Goal: Check status: Check status

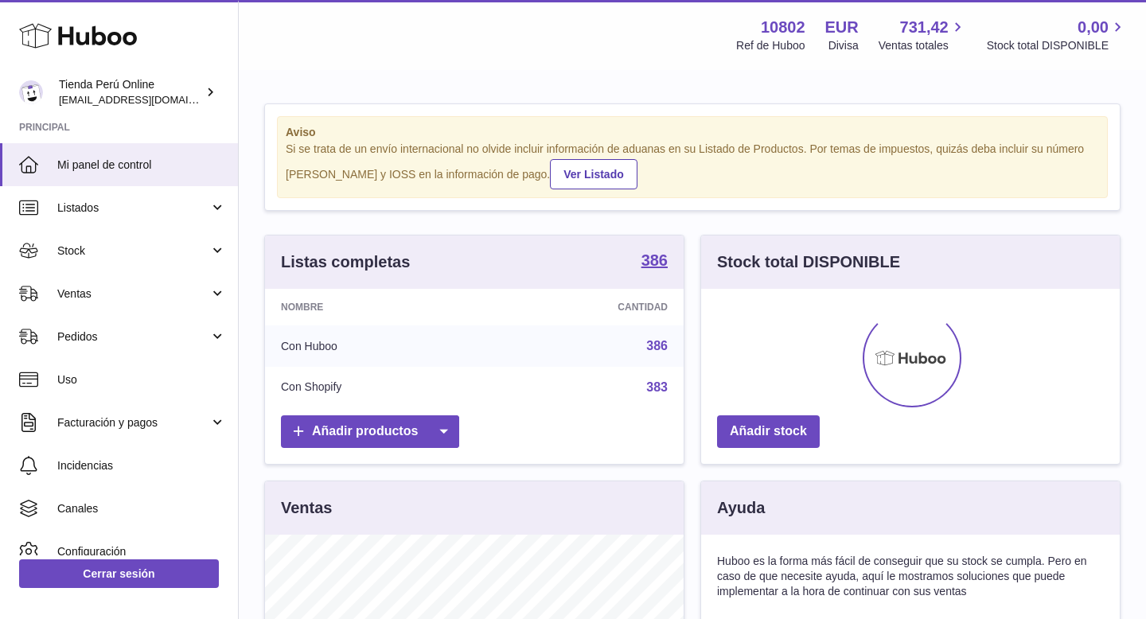
scroll to position [248, 419]
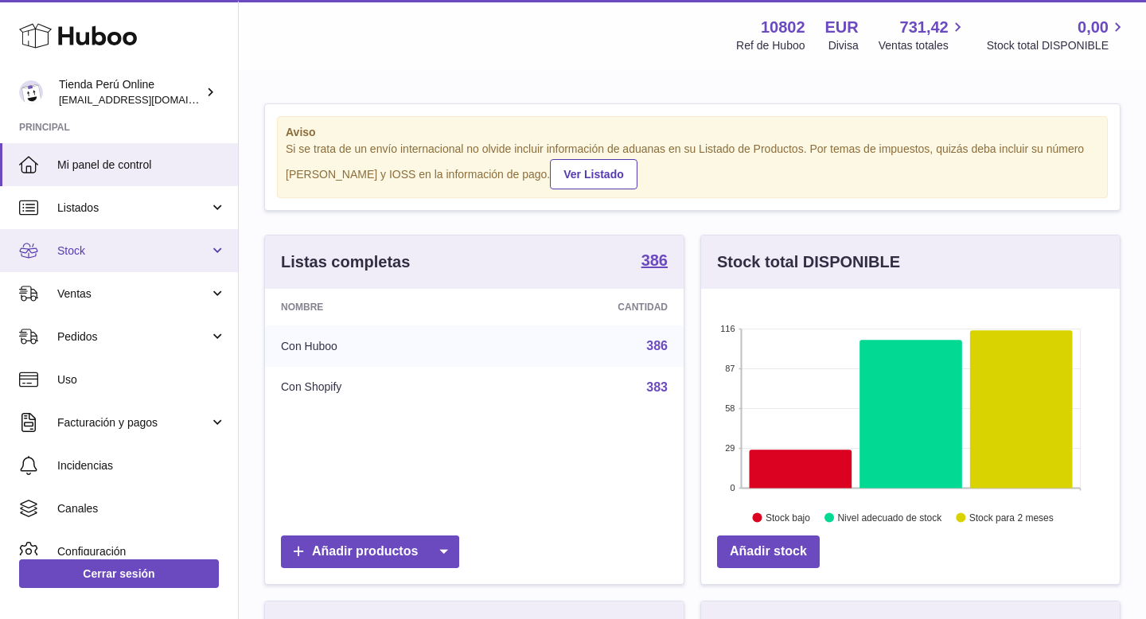
click at [118, 255] on span "Stock" at bounding box center [133, 251] width 152 height 15
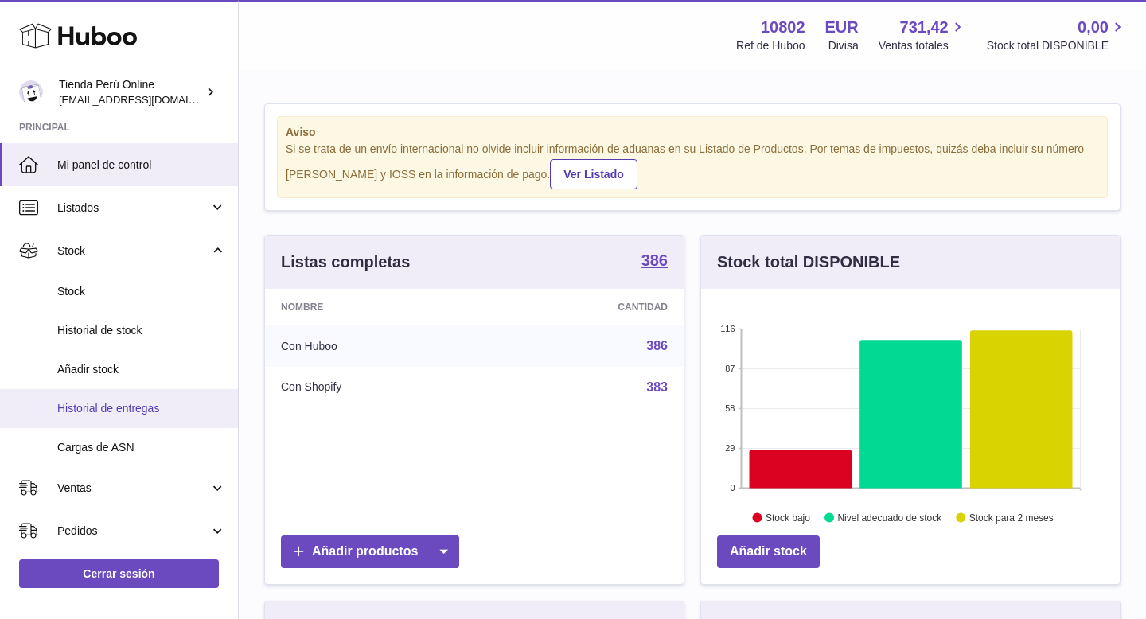
click at [140, 399] on link "Historial de entregas" at bounding box center [119, 408] width 238 height 39
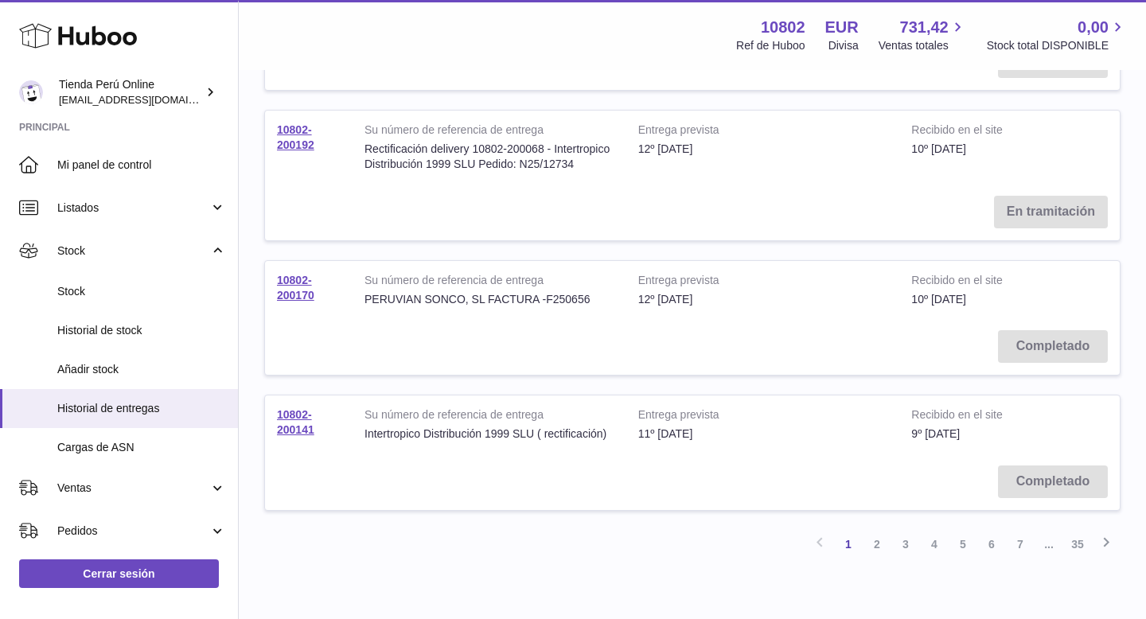
scroll to position [1247, 0]
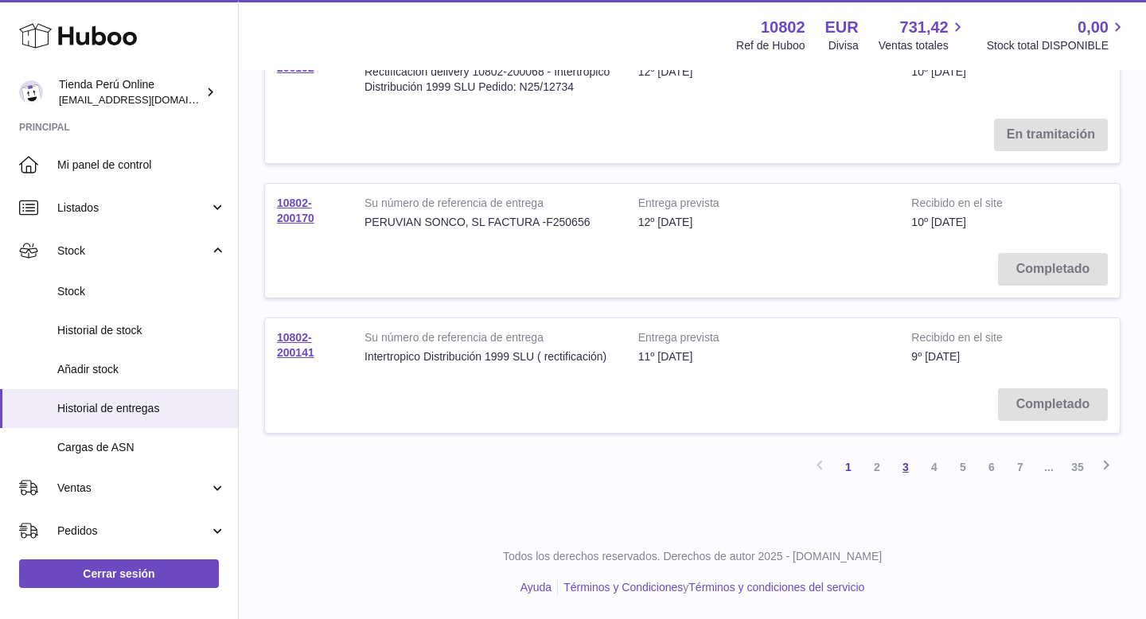
click at [902, 467] on link "3" at bounding box center [905, 467] width 29 height 29
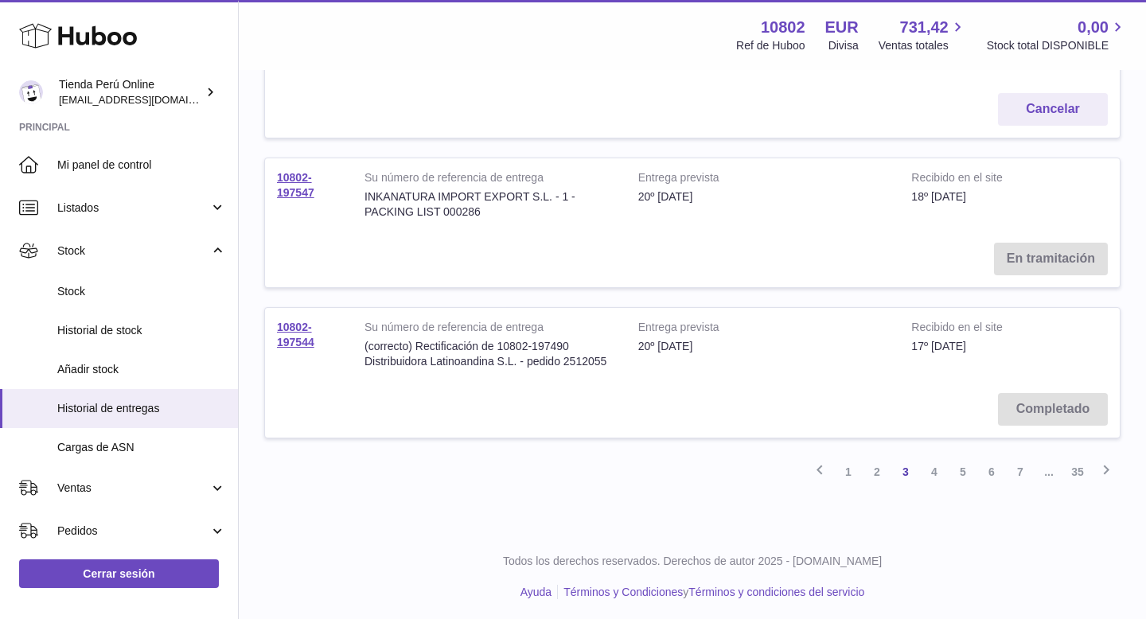
scroll to position [1261, 0]
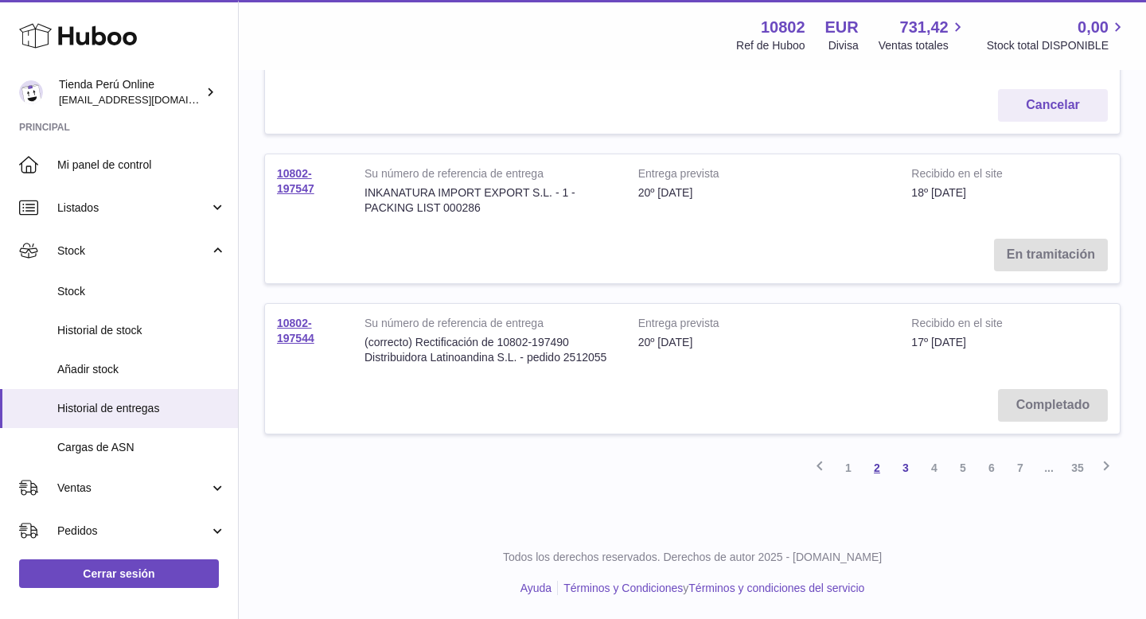
click at [879, 474] on link "2" at bounding box center [877, 468] width 29 height 29
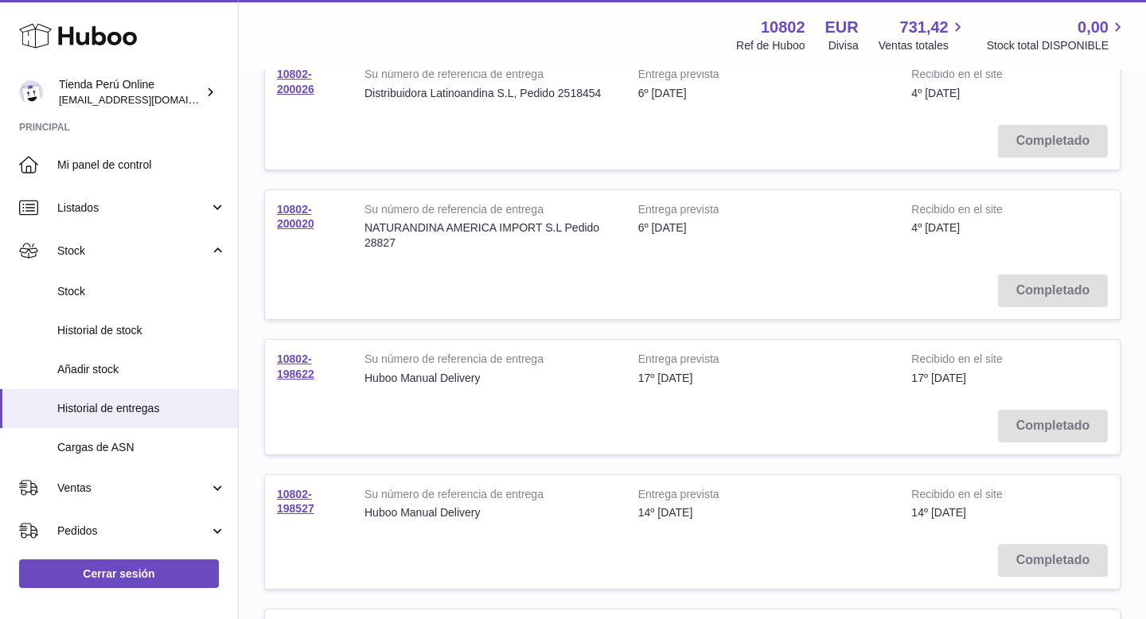
scroll to position [633, 0]
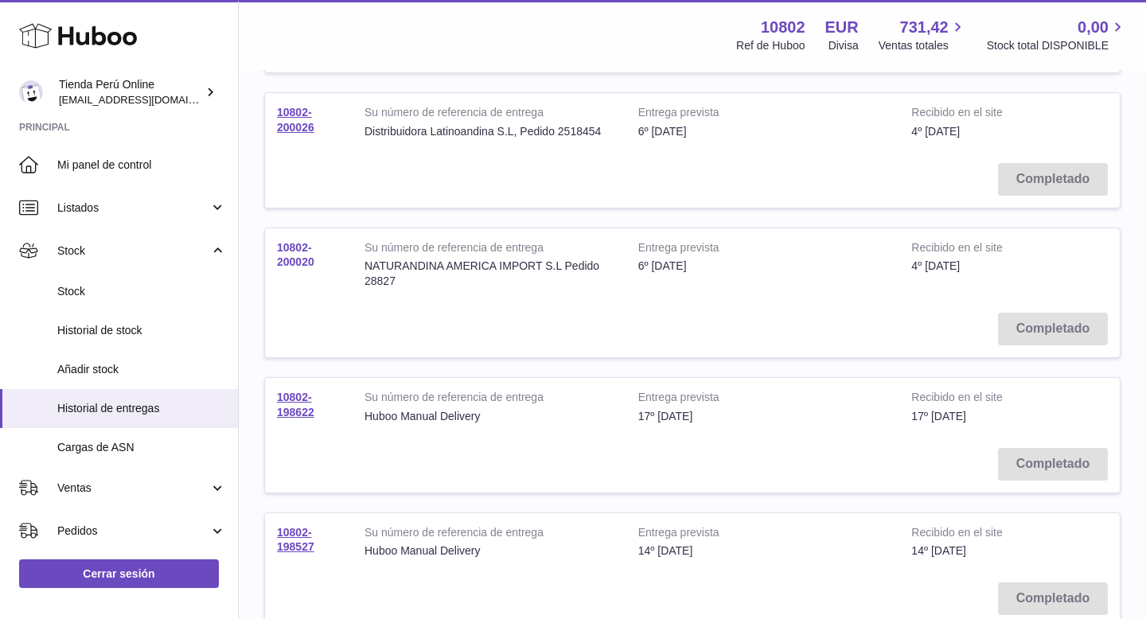
click at [289, 259] on link "10802-200020" at bounding box center [295, 255] width 37 height 28
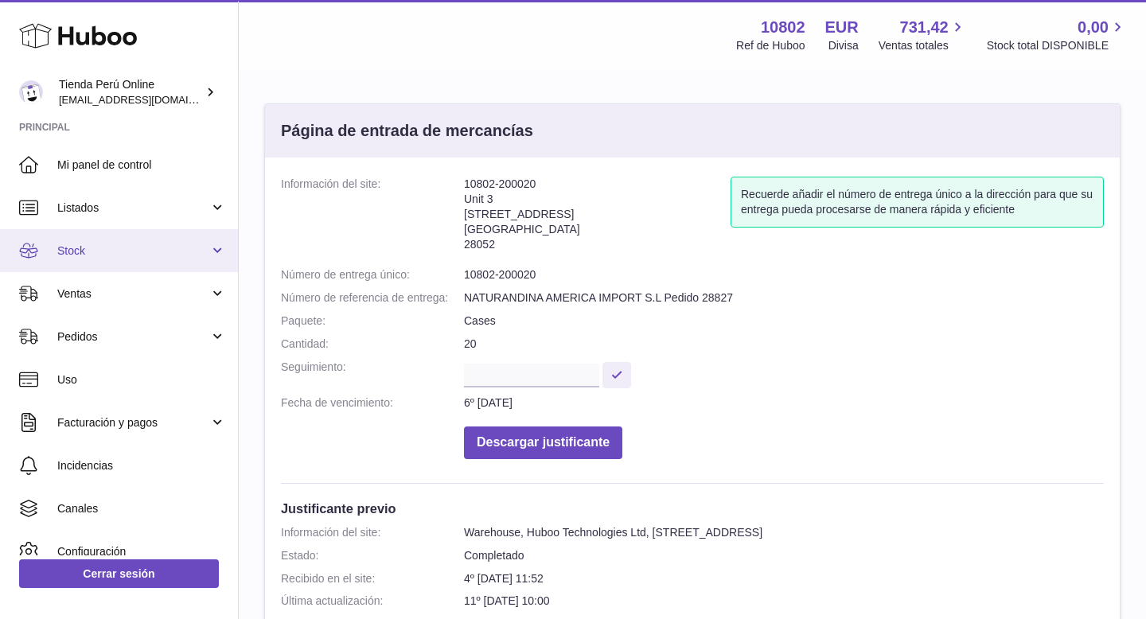
click at [91, 248] on span "Stock" at bounding box center [133, 251] width 152 height 15
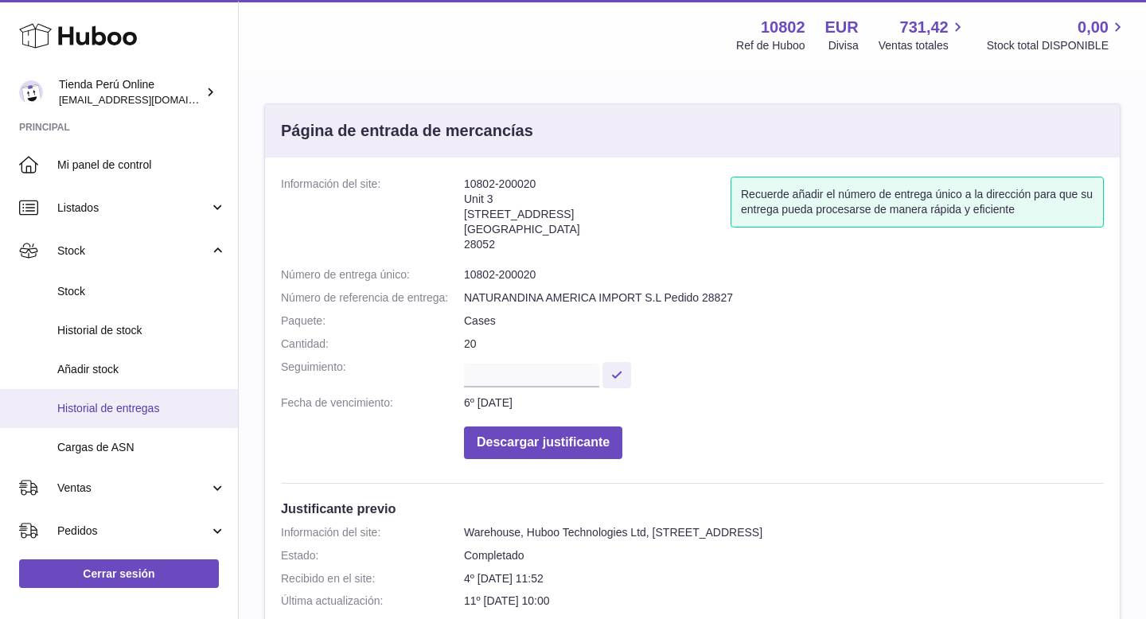
click at [127, 399] on link "Historial de entregas" at bounding box center [119, 408] width 238 height 39
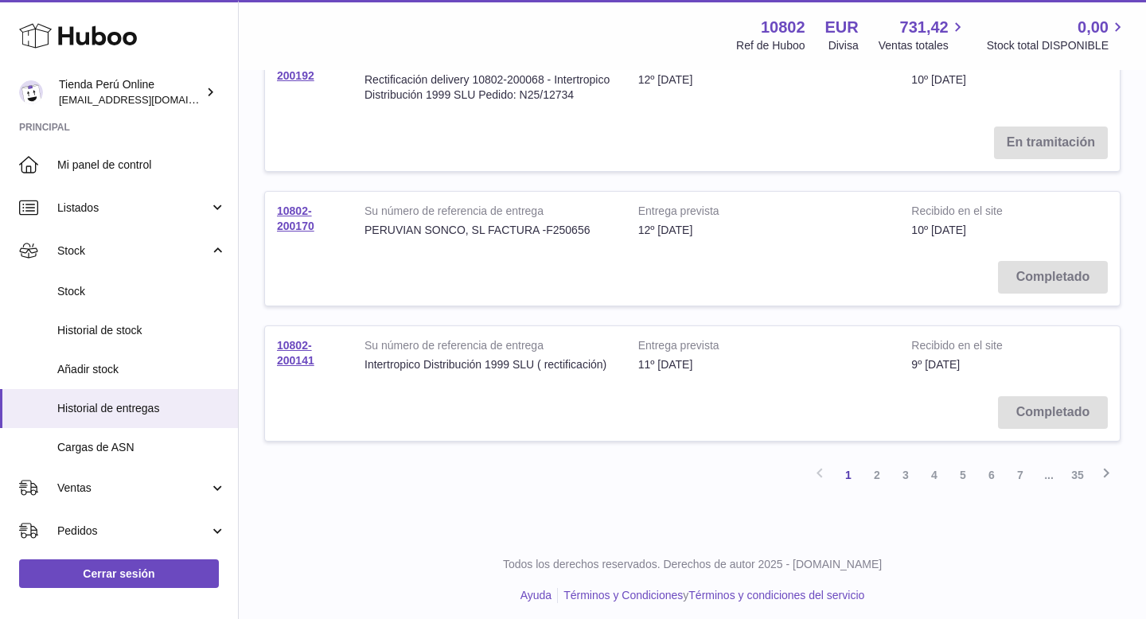
scroll to position [1247, 0]
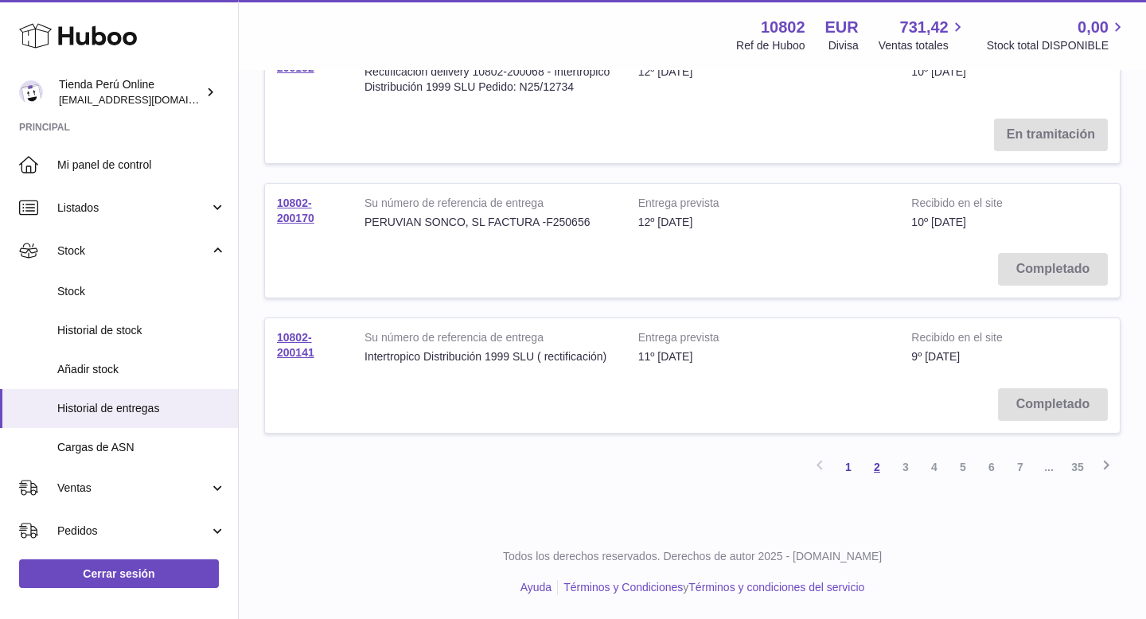
click at [883, 469] on link "2" at bounding box center [877, 467] width 29 height 29
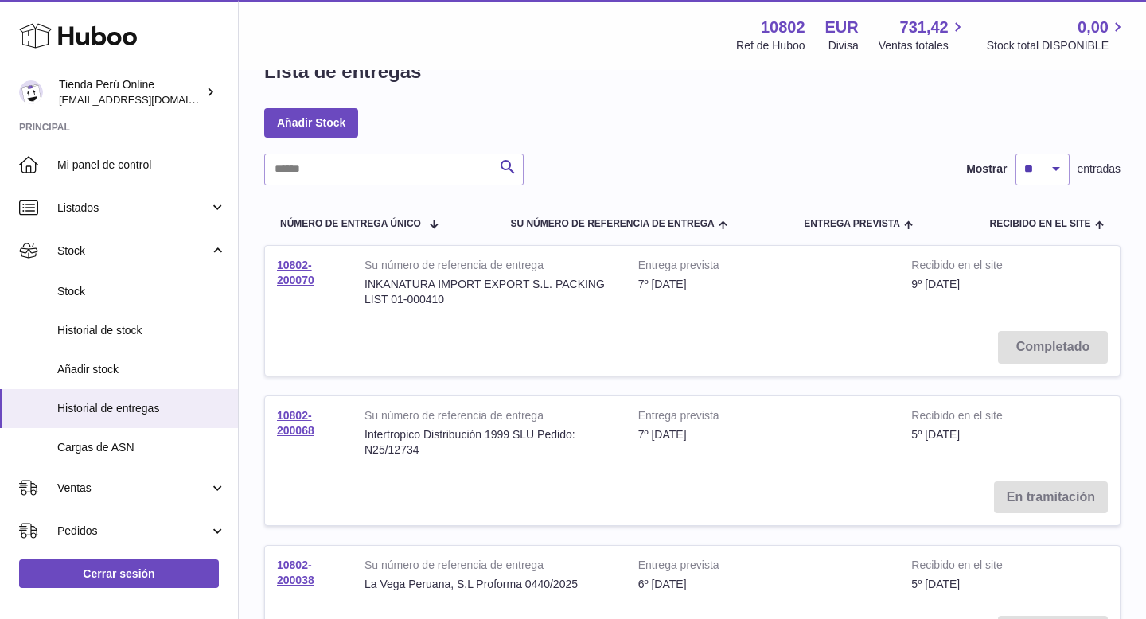
scroll to position [46, 0]
click at [300, 266] on link "10802-200070" at bounding box center [295, 271] width 37 height 28
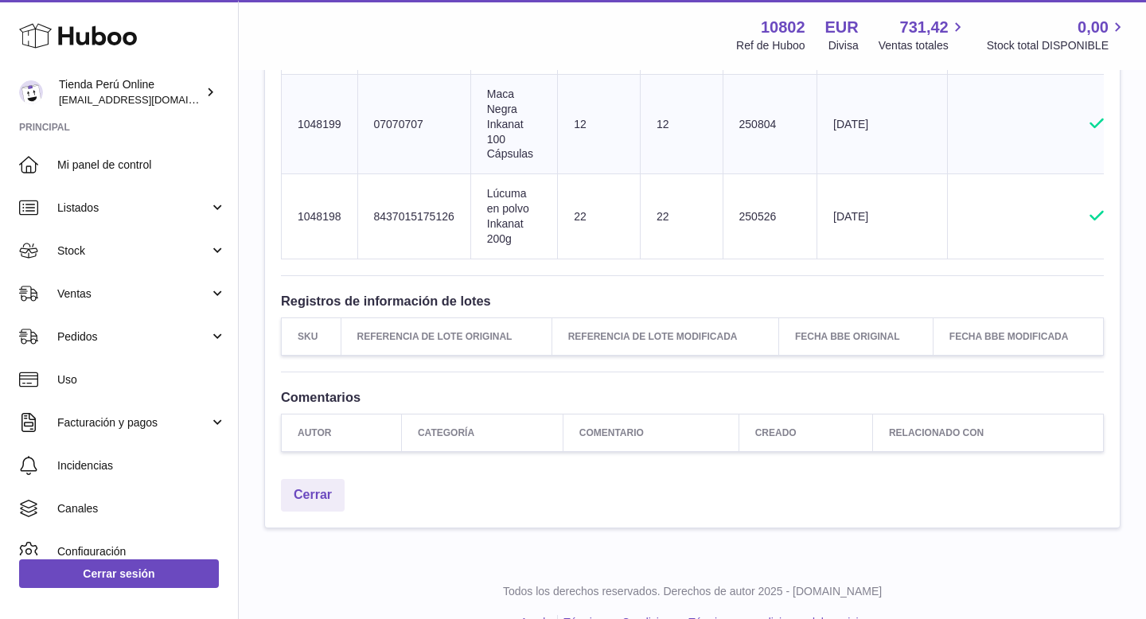
scroll to position [722, 0]
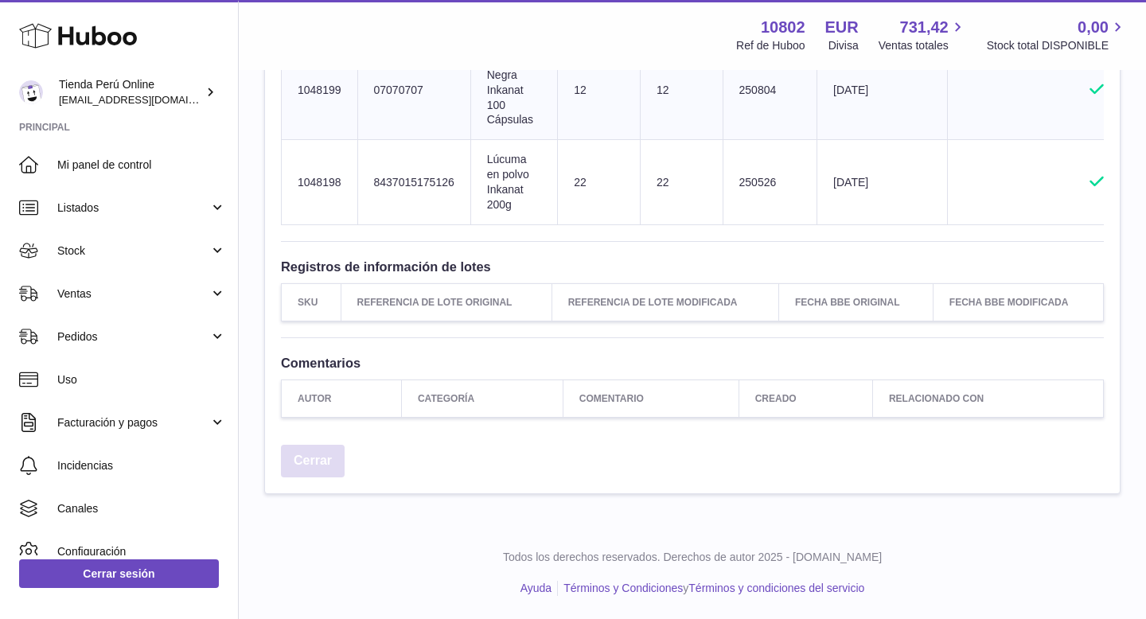
click at [317, 458] on link "Cerrar" at bounding box center [313, 461] width 64 height 33
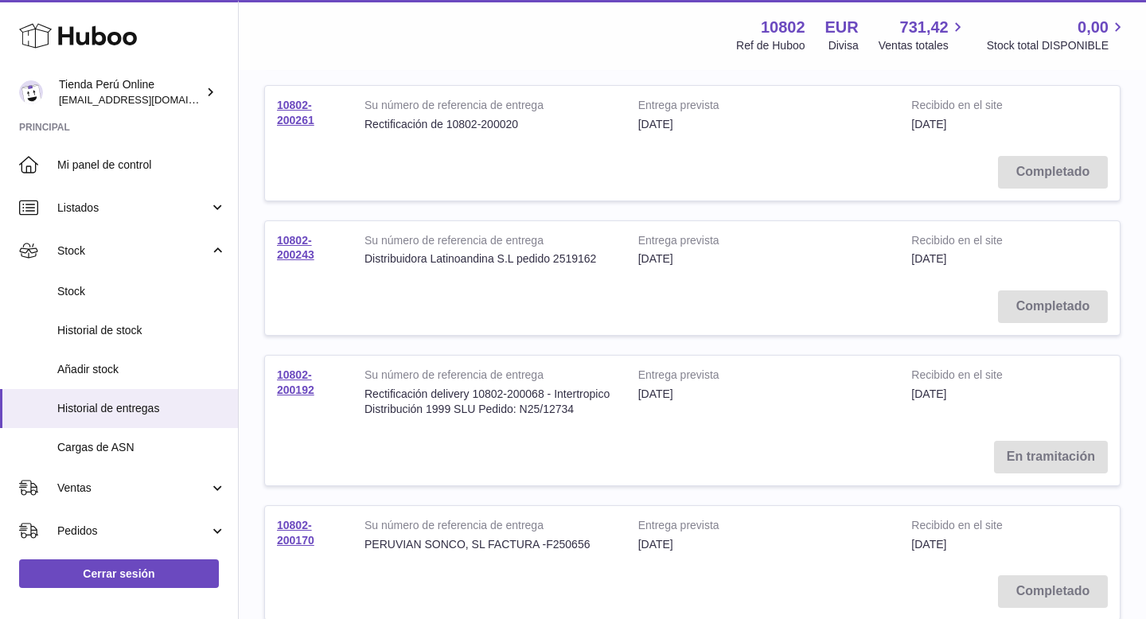
scroll to position [1247, 0]
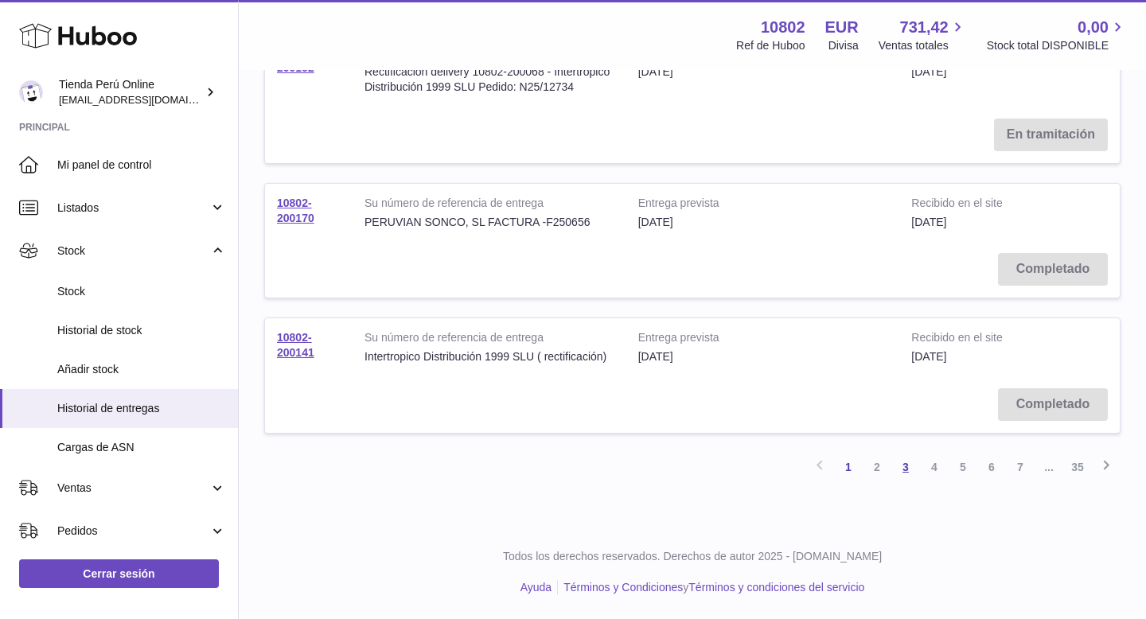
click at [906, 476] on link "3" at bounding box center [905, 467] width 29 height 29
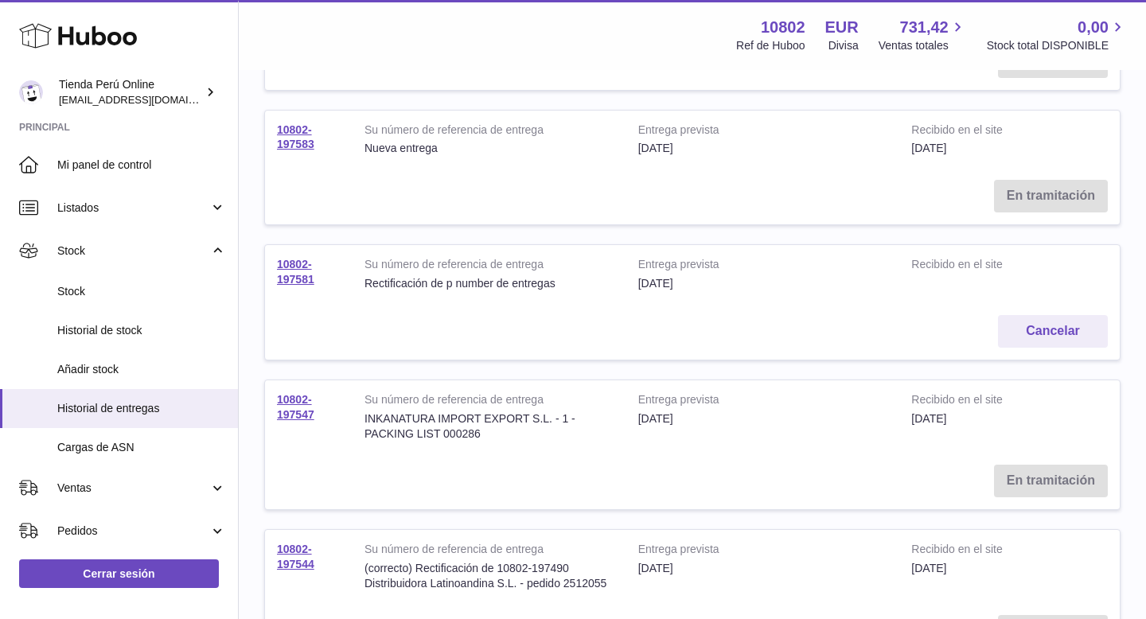
scroll to position [1261, 0]
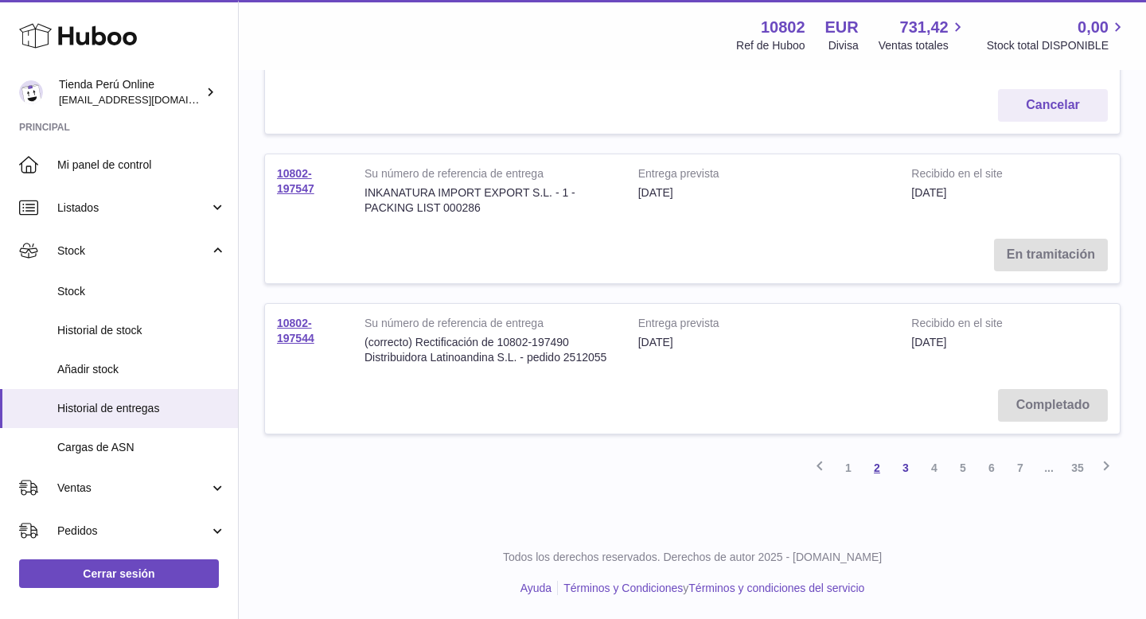
click at [880, 474] on link "2" at bounding box center [877, 468] width 29 height 29
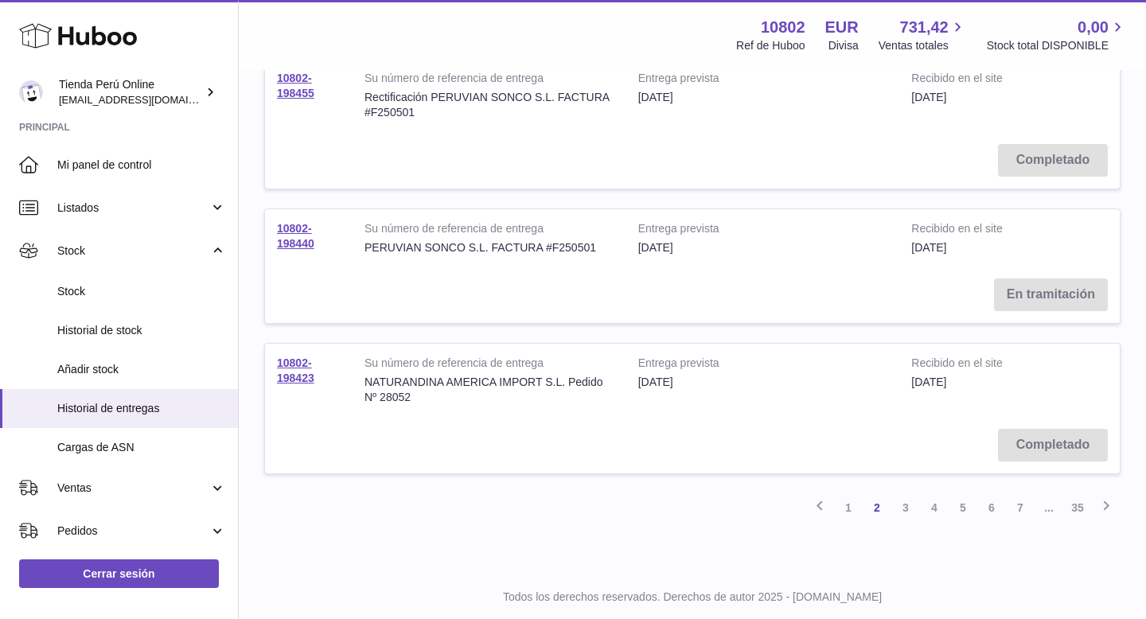
scroll to position [1261, 0]
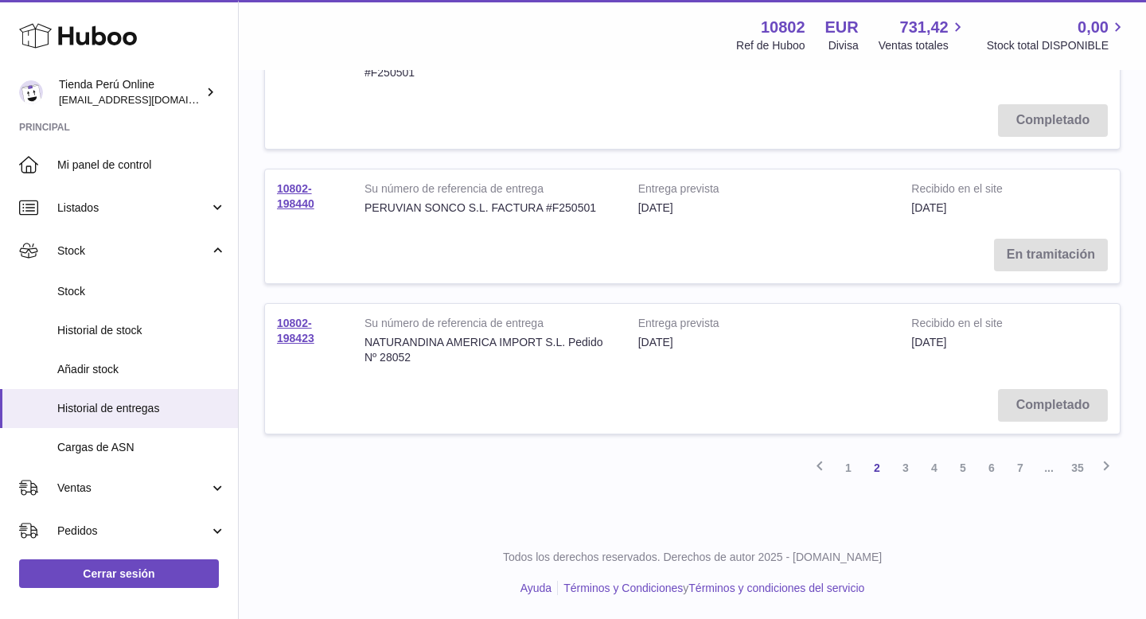
click at [847, 470] on link "1" at bounding box center [848, 468] width 29 height 29
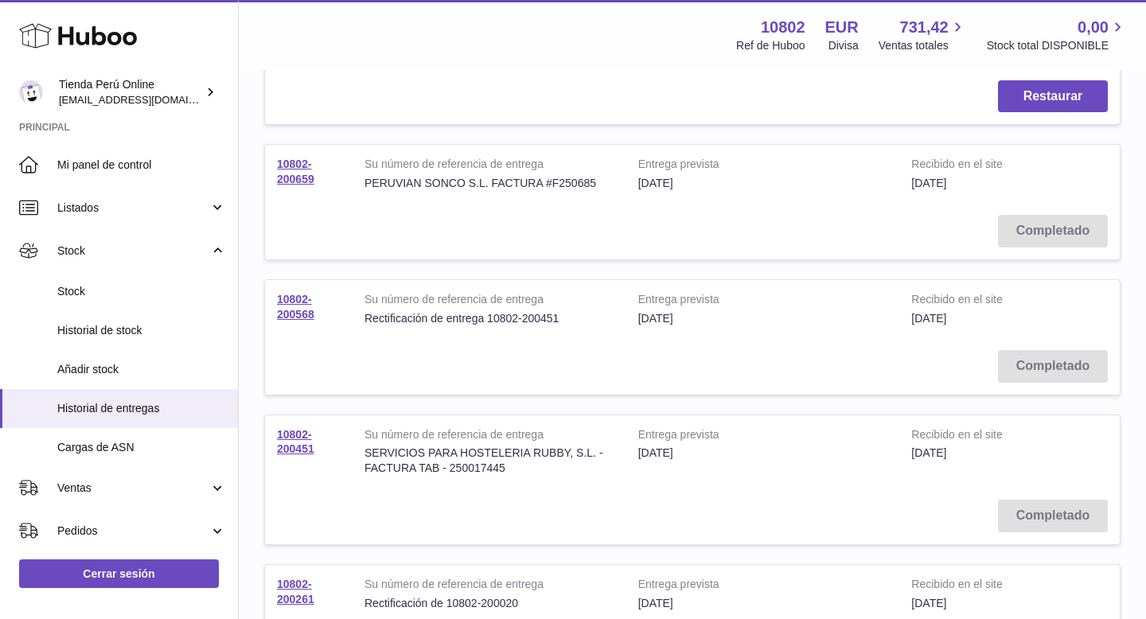
scroll to position [443, 0]
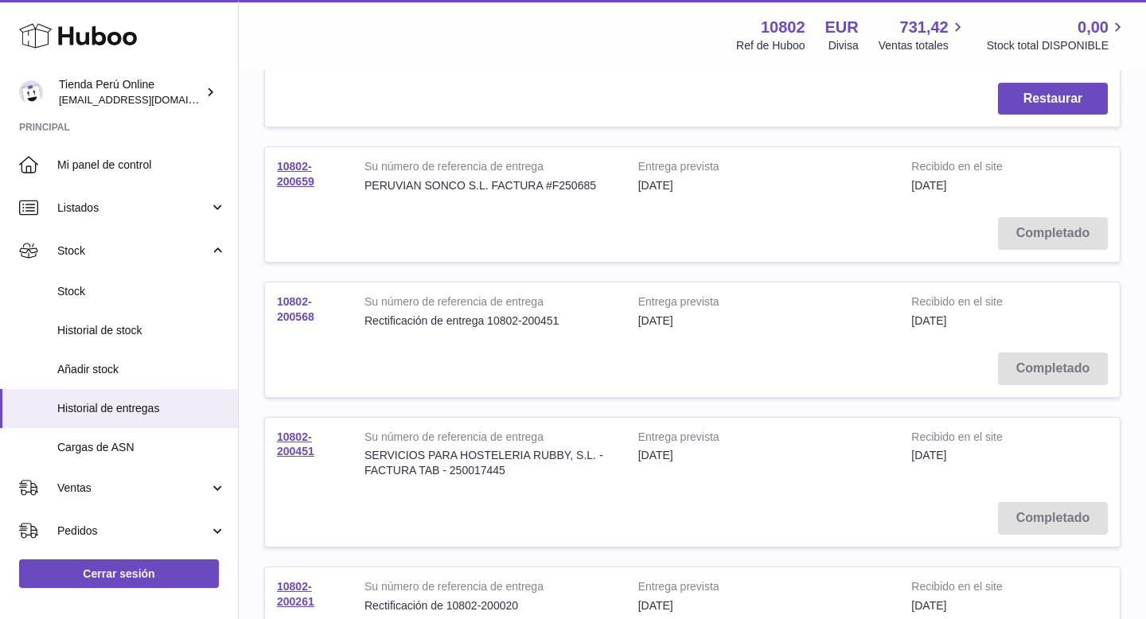
click at [294, 310] on link "10802-200568" at bounding box center [295, 309] width 37 height 28
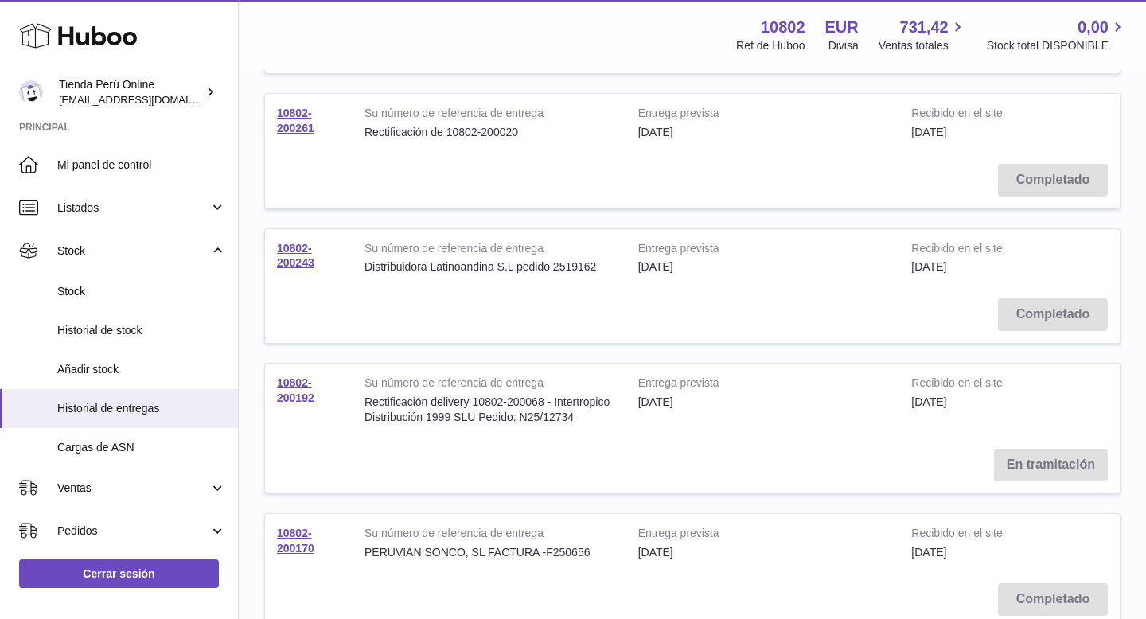
scroll to position [1247, 0]
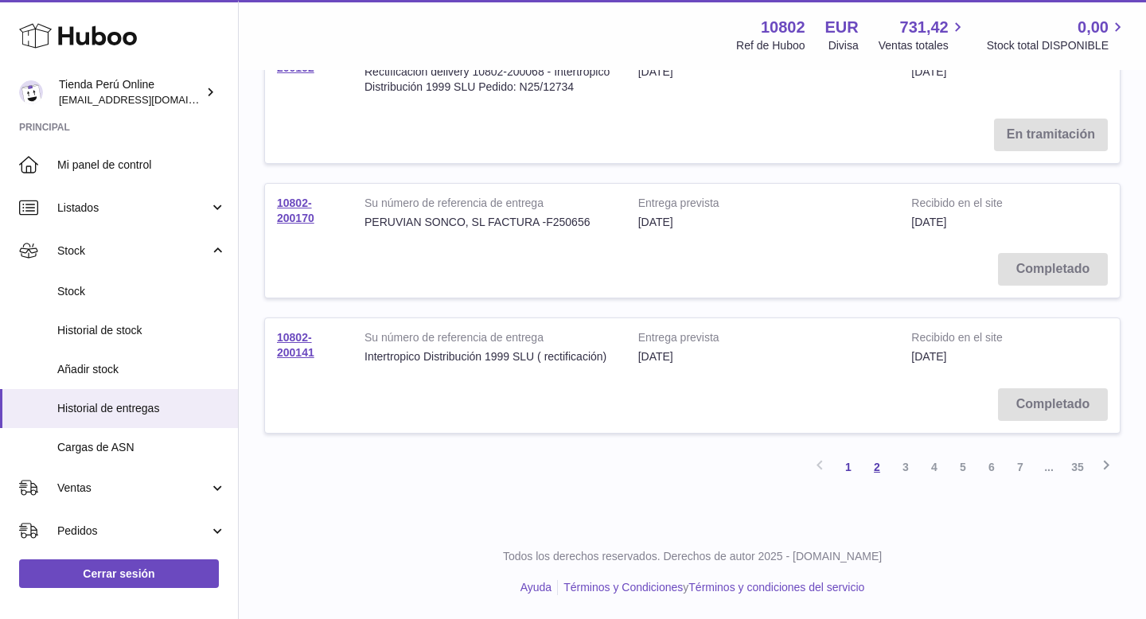
click at [872, 466] on link "2" at bounding box center [877, 467] width 29 height 29
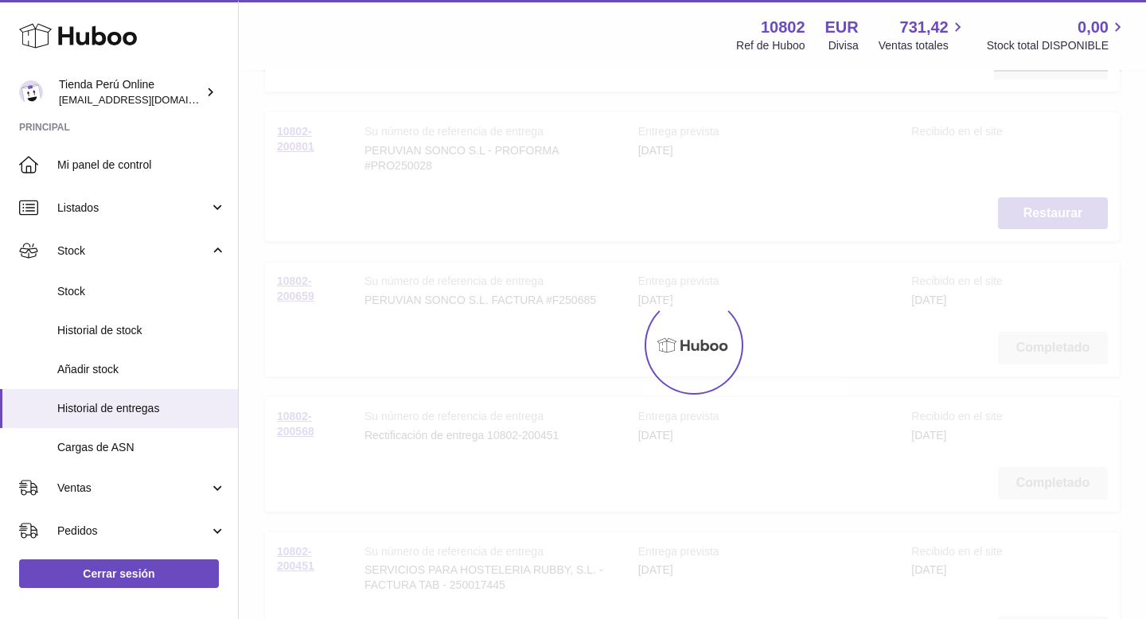
scroll to position [72, 0]
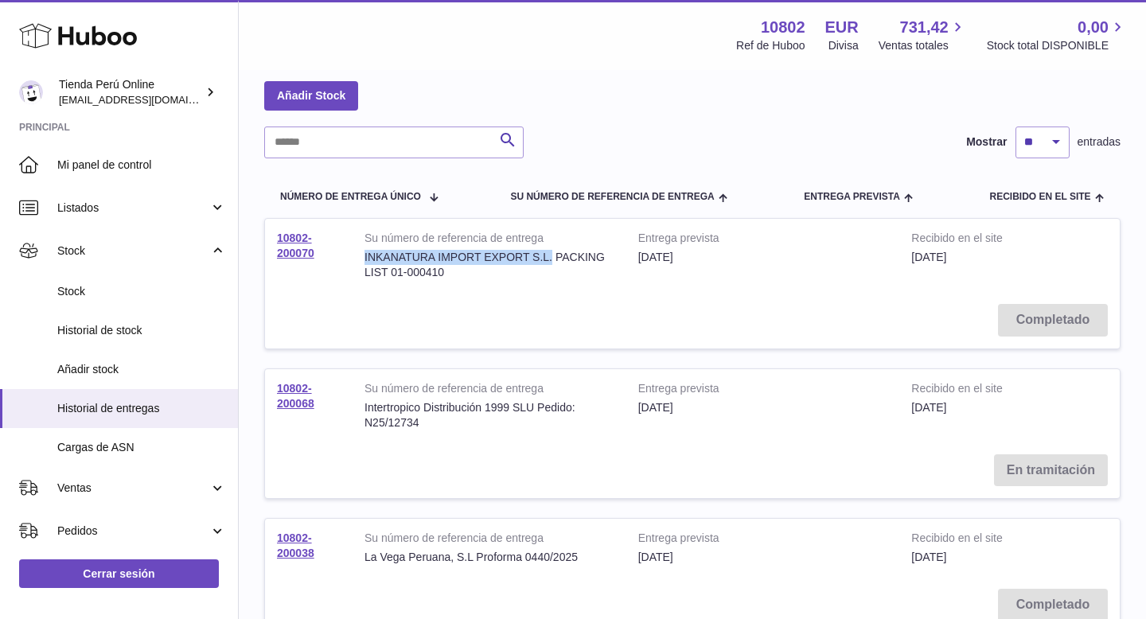
drag, startPoint x: 364, startPoint y: 255, endPoint x: 552, endPoint y: 261, distance: 187.1
click at [552, 261] on div "INKANATURA IMPORT EXPORT S.L. PACKING LIST 01-000410" at bounding box center [489, 265] width 250 height 30
copy div "INKANATURA IMPORT EXPORT S.L."
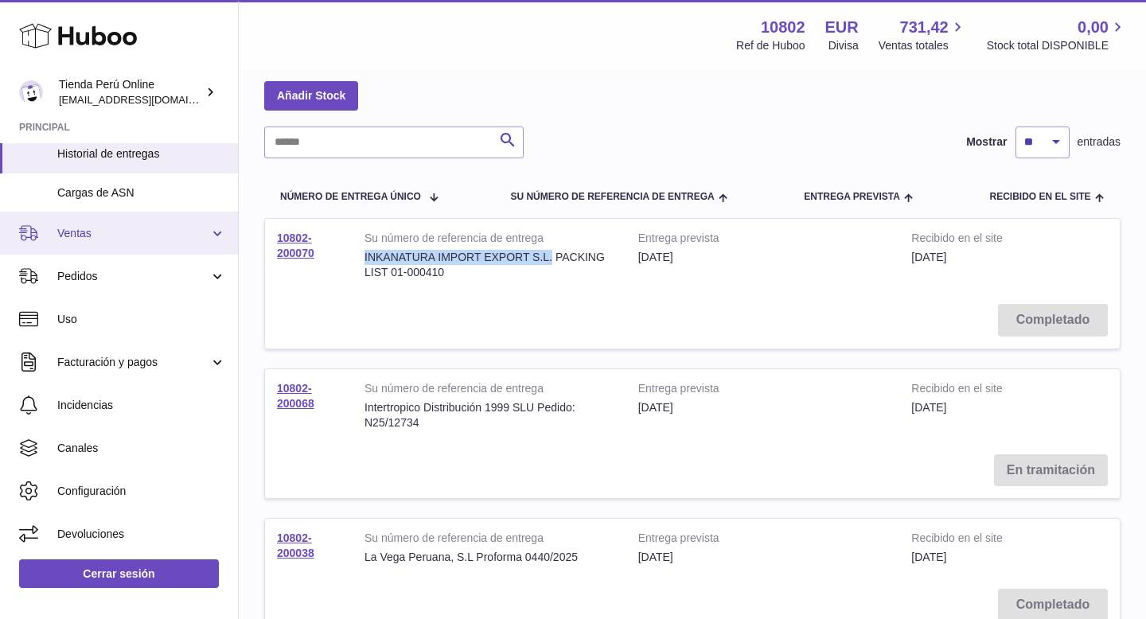
scroll to position [80, 0]
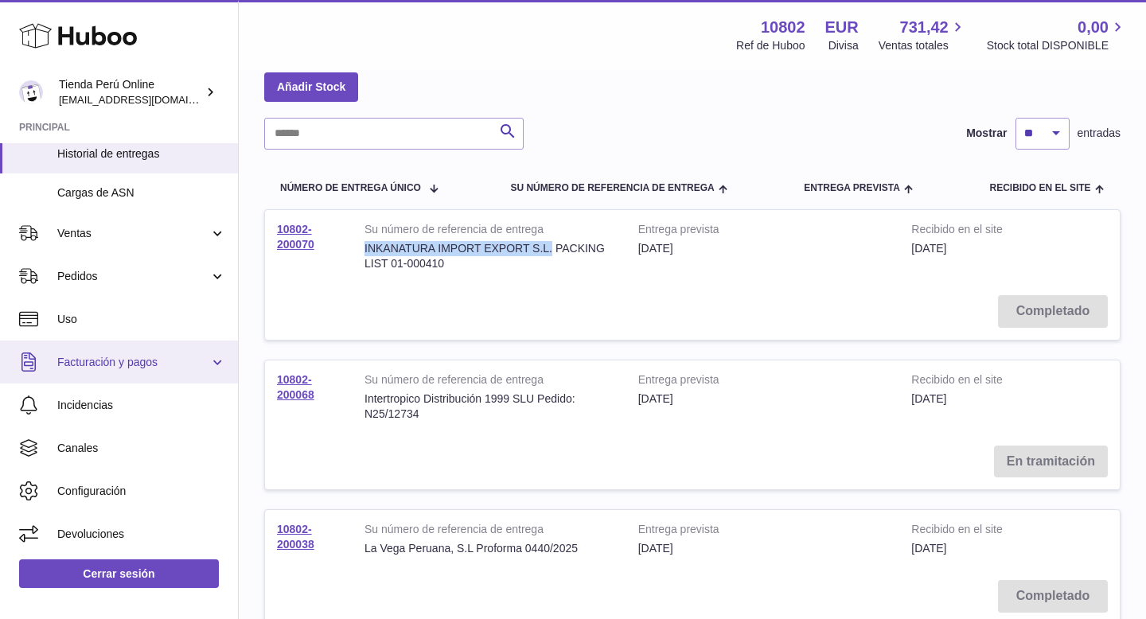
click at [126, 361] on span "Facturación y pagos" at bounding box center [133, 362] width 152 height 15
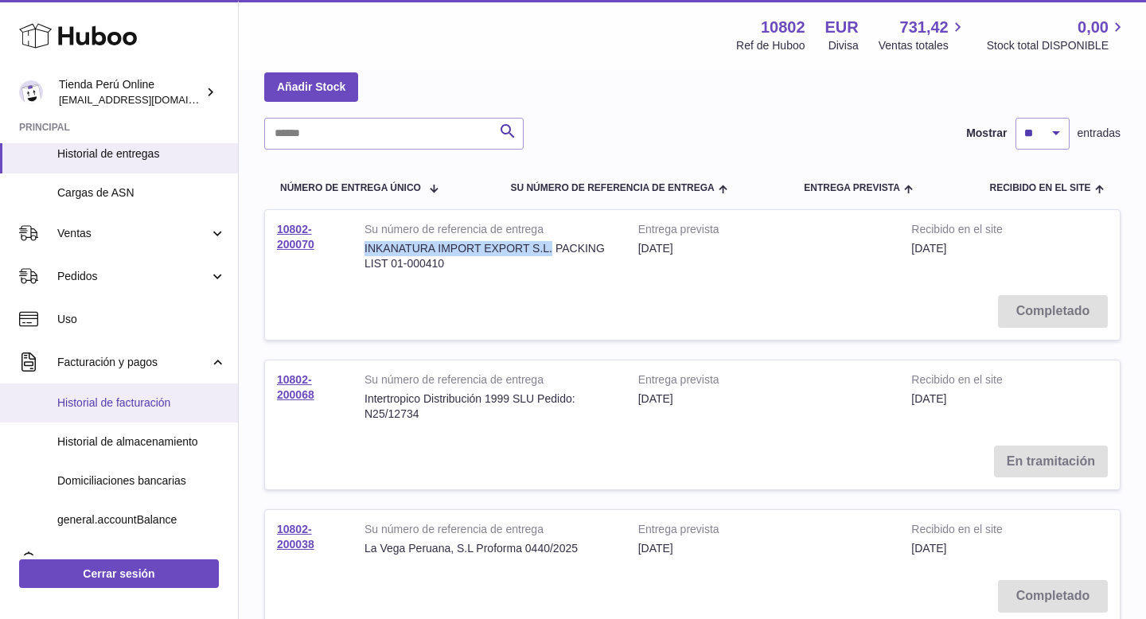
click at [129, 409] on span "Historial de facturación" at bounding box center [141, 403] width 169 height 15
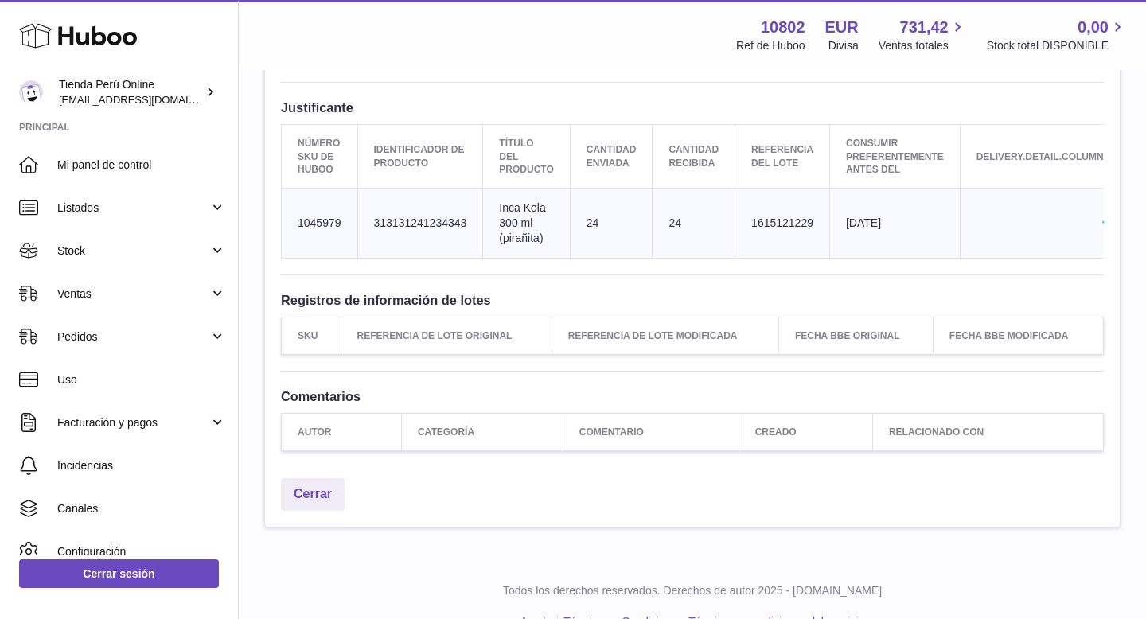
scroll to position [567, 0]
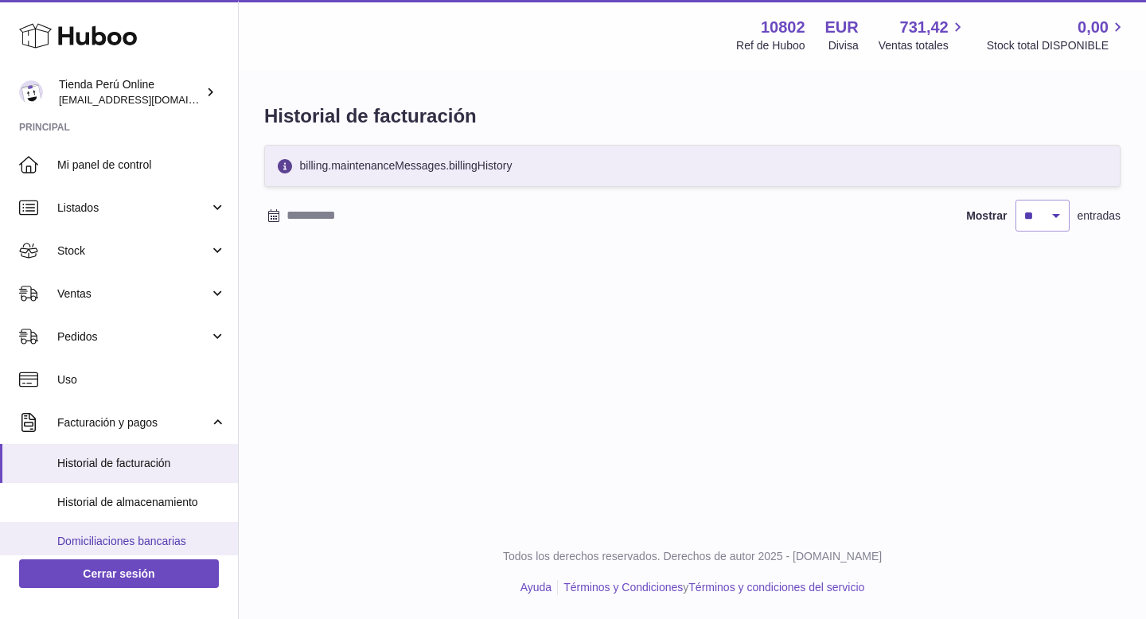
scroll to position [73, 0]
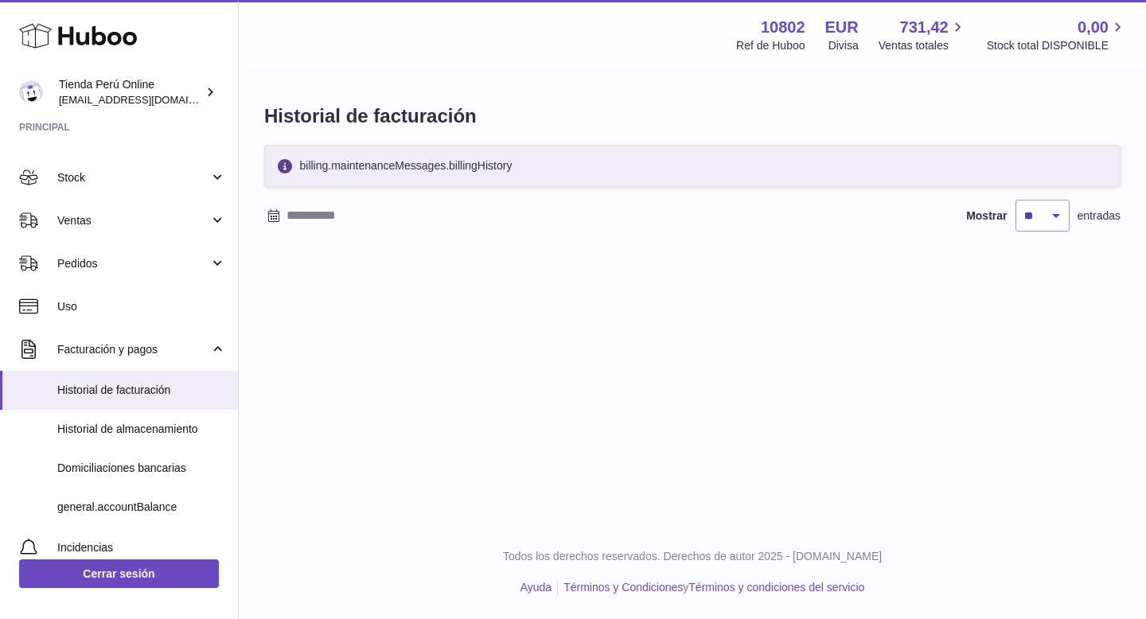
drag, startPoint x: 300, startPoint y: 170, endPoint x: 503, endPoint y: 177, distance: 203.0
click at [504, 177] on div "billing.maintenanceMessages.billingHistory" at bounding box center [692, 166] width 856 height 42
copy div "billing.maintenanceMessages.billingHistory"
click at [650, 294] on div "Menú Huboo 10802 Ref de Huboo EUR Divisa 731,42 Ventas totales 0,00 Stock total…" at bounding box center [692, 262] width 907 height 525
drag, startPoint x: 331, startPoint y: 170, endPoint x: 394, endPoint y: 166, distance: 63.0
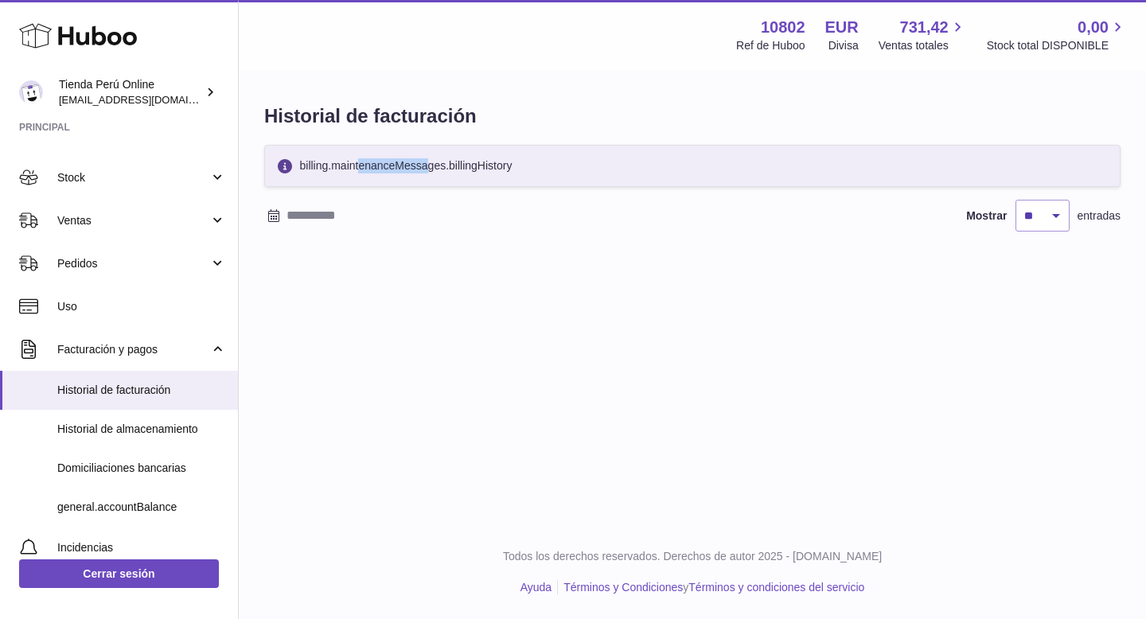
click at [394, 166] on div "billing.maintenanceMessages.billingHistory" at bounding box center [692, 166] width 856 height 42
copy div "maintenance"
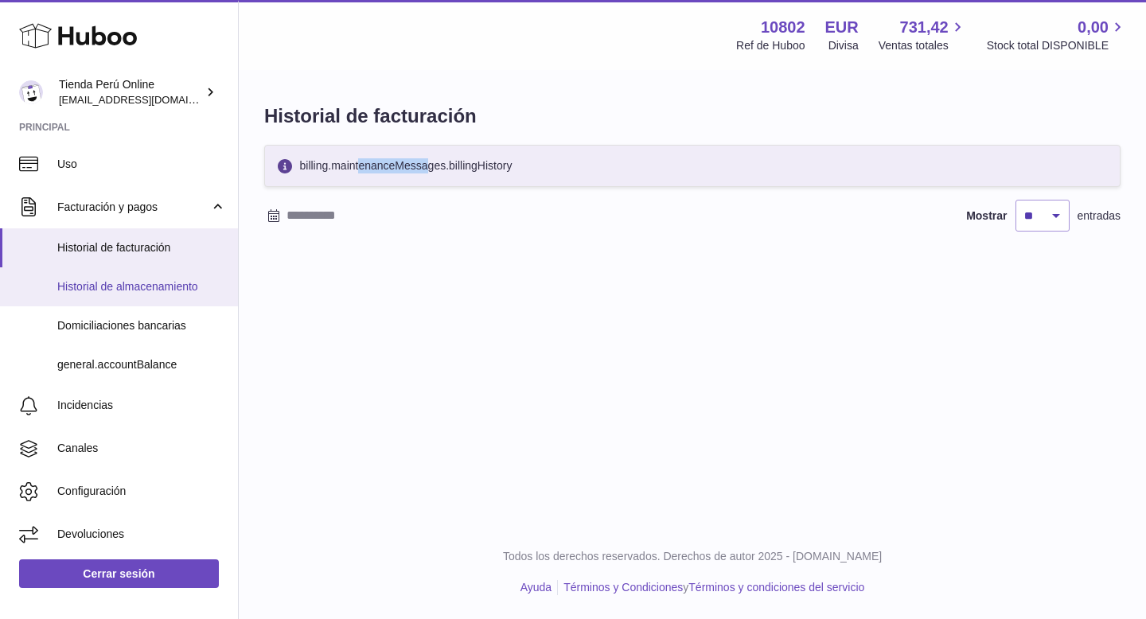
scroll to position [0, 0]
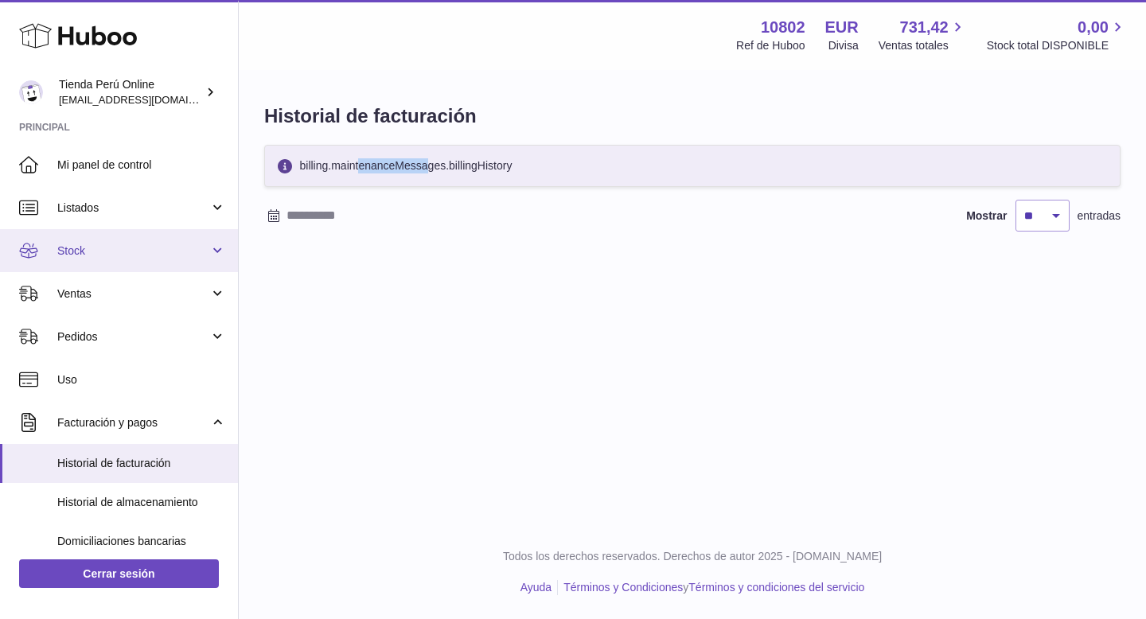
click at [104, 254] on span "Stock" at bounding box center [133, 251] width 152 height 15
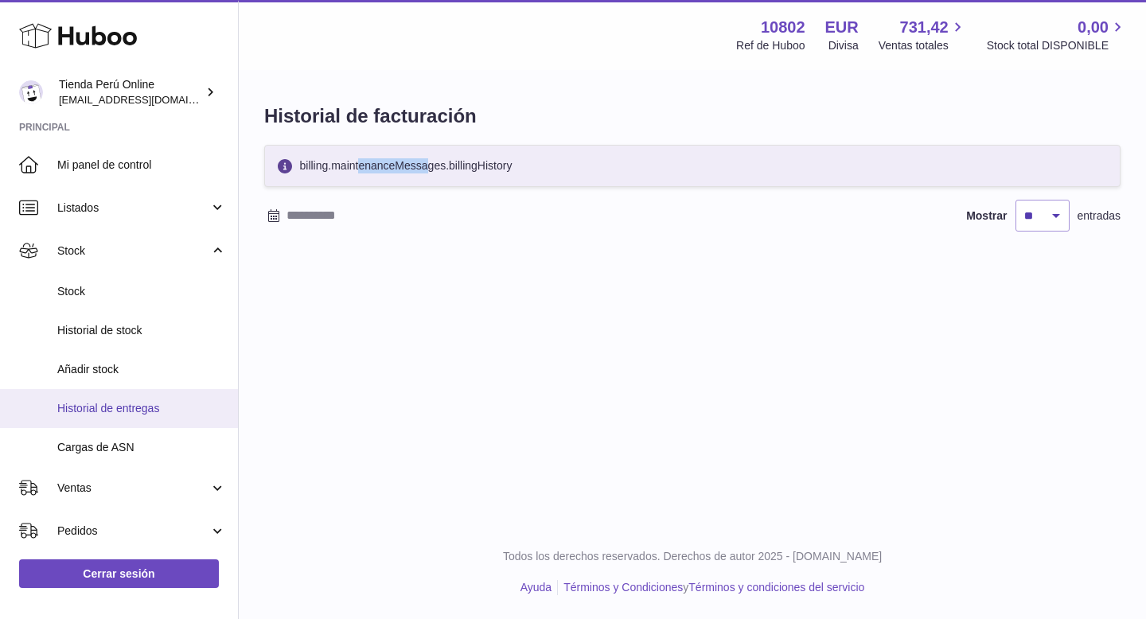
click at [147, 403] on span "Historial de entregas" at bounding box center [141, 408] width 169 height 15
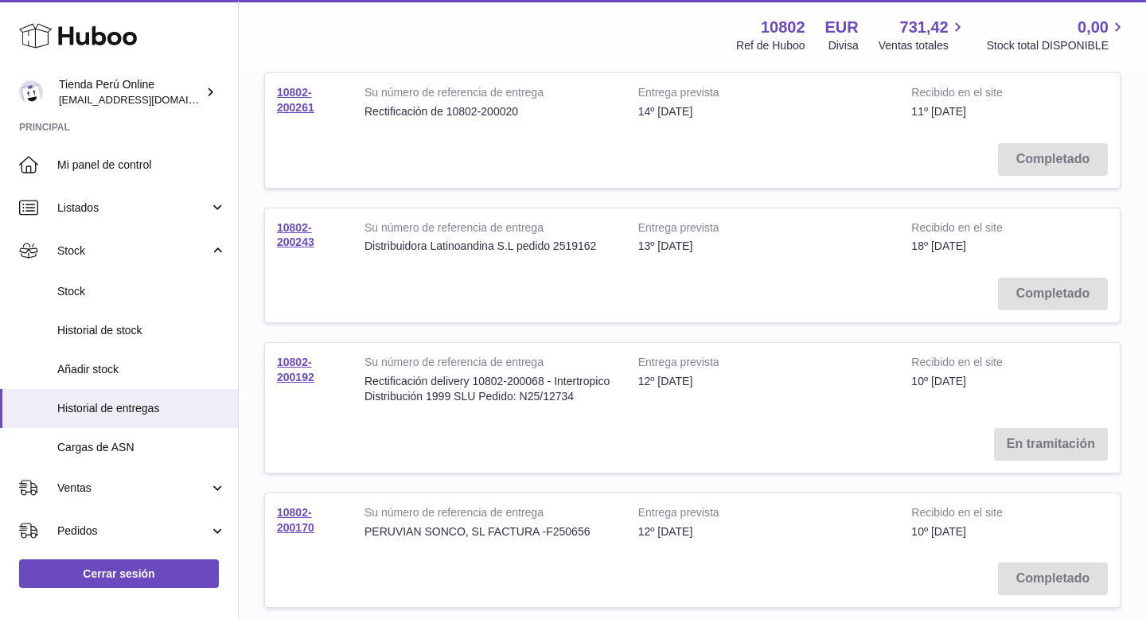
scroll to position [1247, 0]
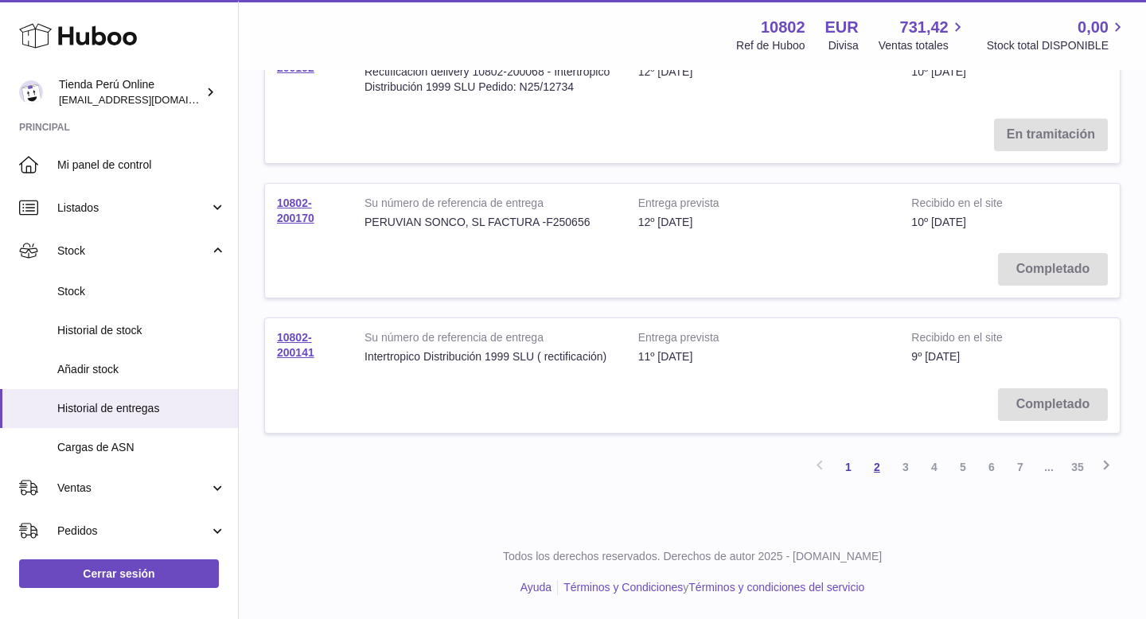
click at [879, 469] on link "2" at bounding box center [877, 467] width 29 height 29
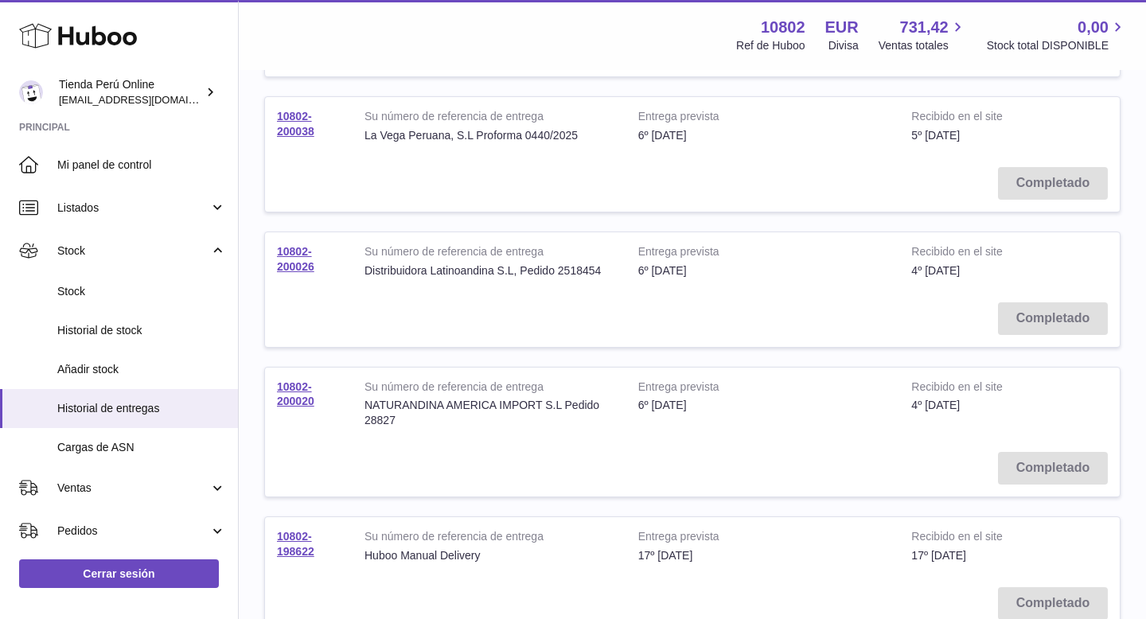
scroll to position [495, 0]
click at [288, 256] on td "10802-200026" at bounding box center [309, 260] width 88 height 58
click at [288, 263] on link "10802-200026" at bounding box center [295, 258] width 37 height 28
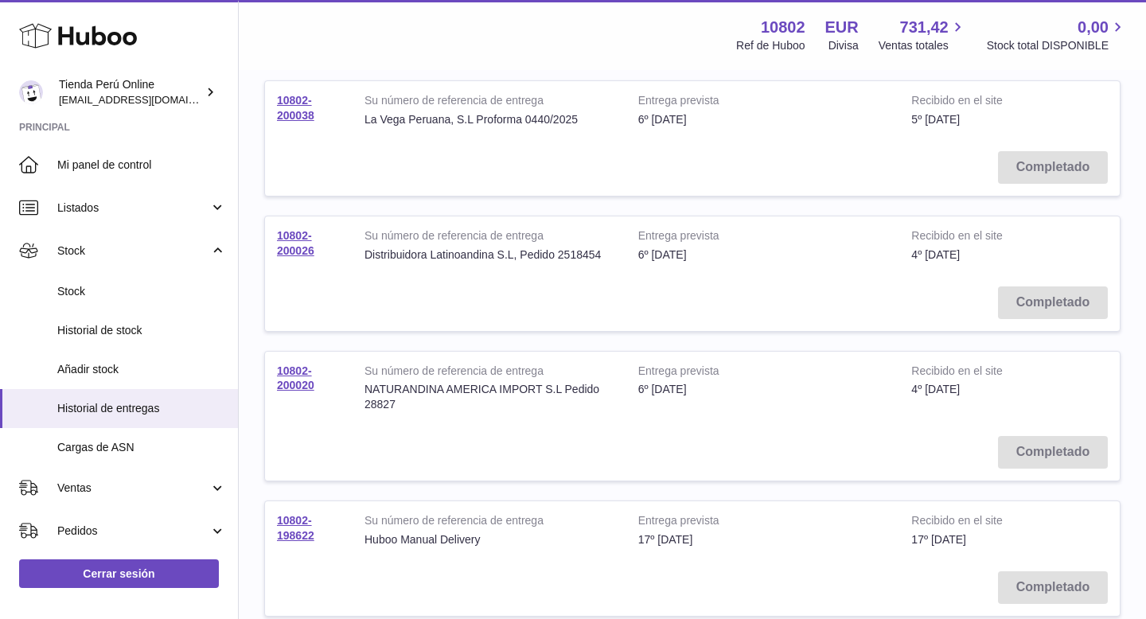
scroll to position [507, 0]
click at [305, 389] on link "10802-200020" at bounding box center [295, 381] width 37 height 28
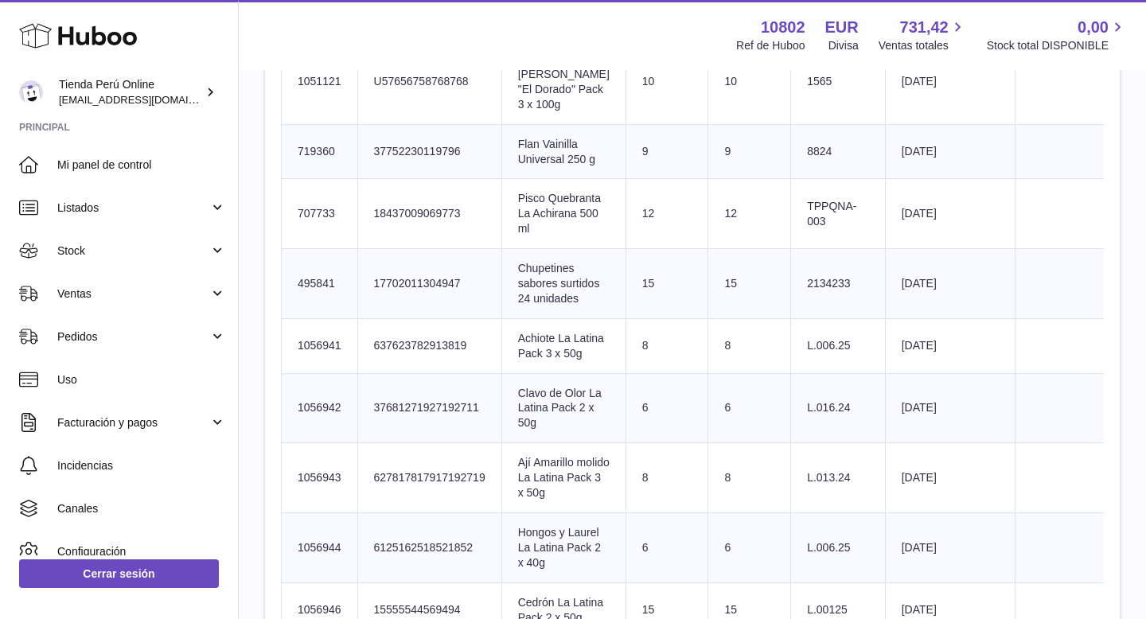
scroll to position [1569, 0]
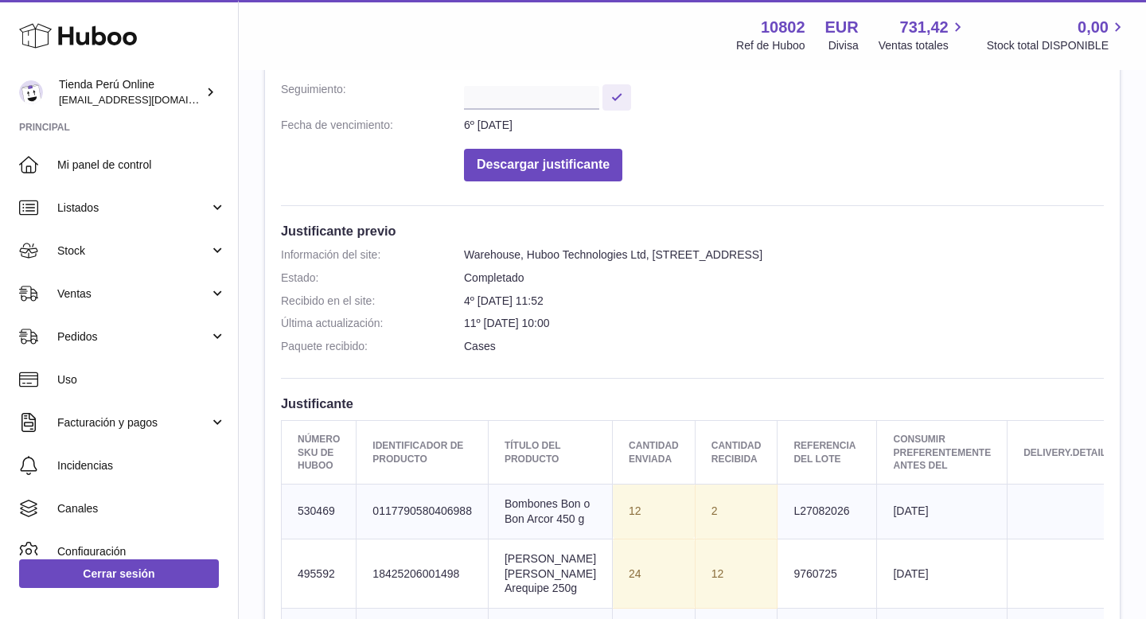
scroll to position [17, 0]
